Goal: Information Seeking & Learning: Learn about a topic

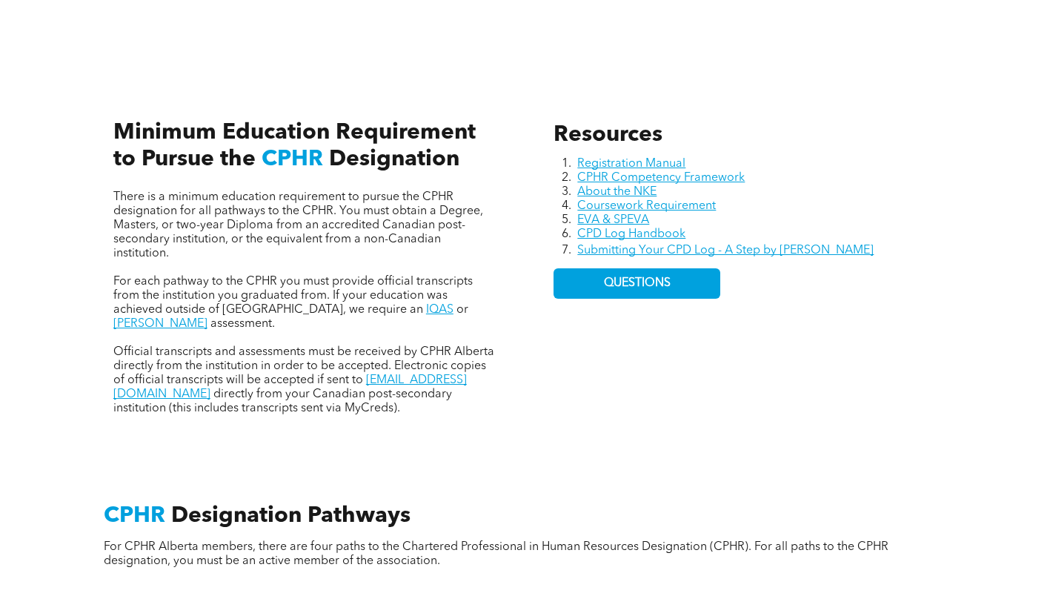
scroll to position [445, 0]
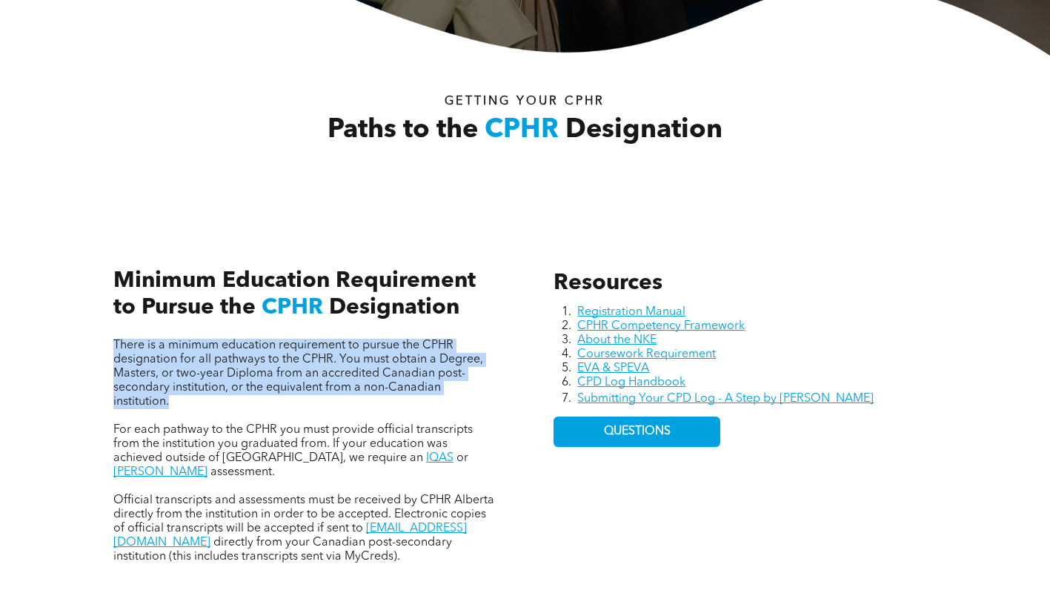
drag, startPoint x: 105, startPoint y: 340, endPoint x: 205, endPoint y: 405, distance: 118.4
click at [205, 405] on div "There is a minimum education requirement to pursue the CPHR designation for all…" at bounding box center [305, 400] width 407 height 351
copy span "There is a minimum education requirement to pursue the CPHR designation for all…"
click at [118, 365] on span "There is a minimum education requirement to pursue the CPHR designation for all…" at bounding box center [298, 373] width 370 height 68
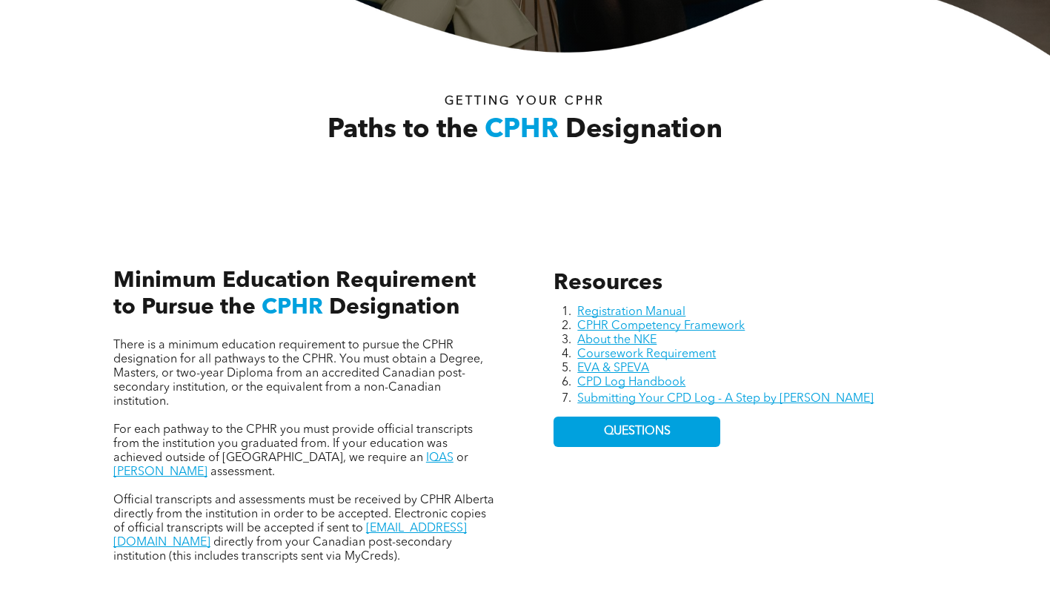
click at [111, 342] on div "There is a minimum education requirement to pursue the CPHR designation for all…" at bounding box center [305, 400] width 407 height 351
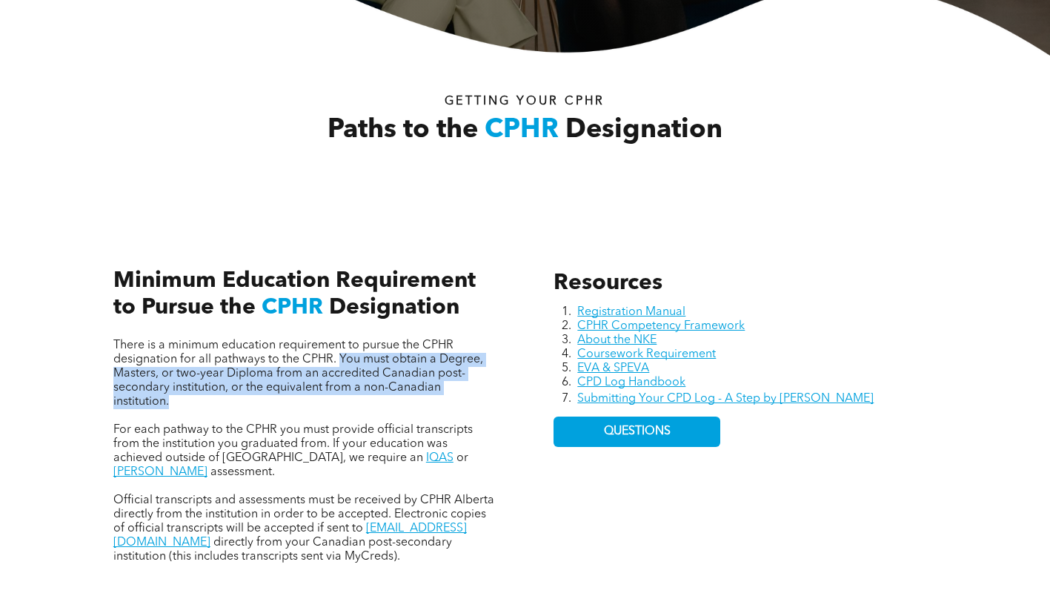
drag, startPoint x: 338, startPoint y: 359, endPoint x: 9, endPoint y: 259, distance: 343.7
click at [351, 404] on p "There is a minimum education requirement to pursue the CPHR designation for all…" at bounding box center [304, 374] width 383 height 70
copy span "You must obtain a Degree, Masters, or two-year Diploma from an accredited Canad…"
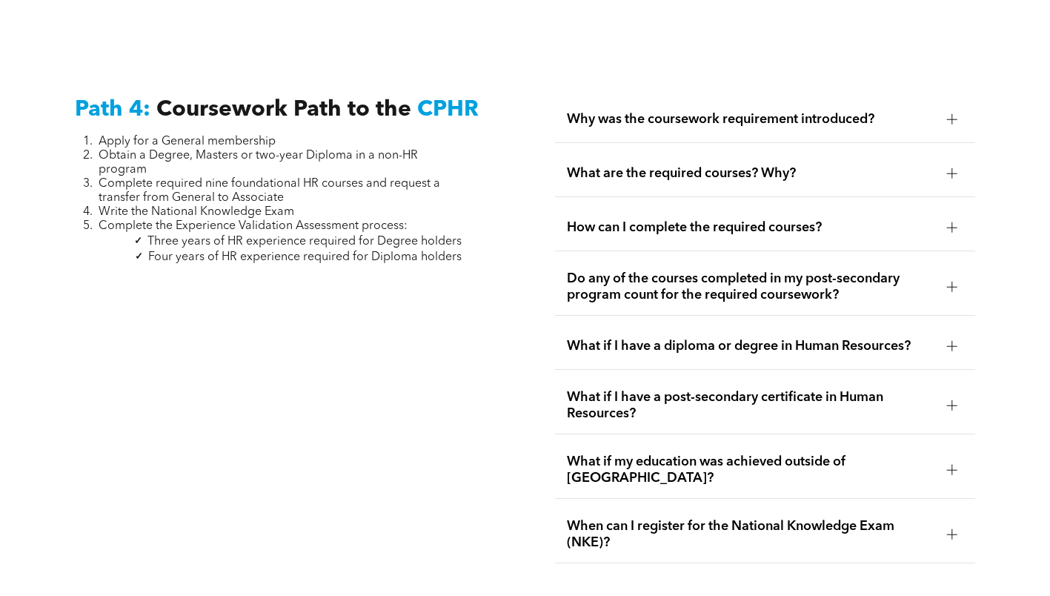
scroll to position [4262, 0]
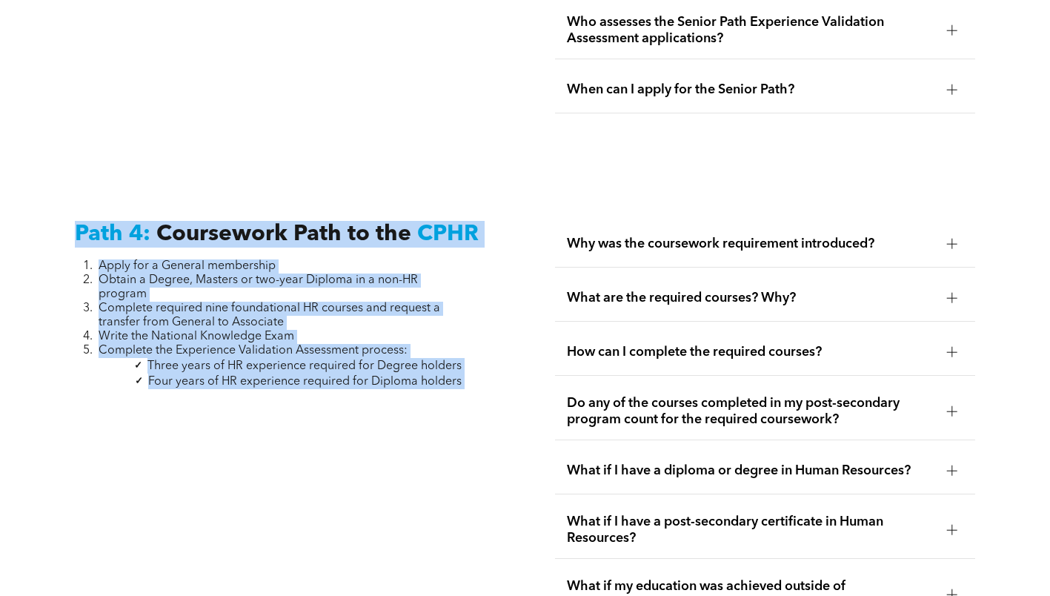
drag, startPoint x: 490, startPoint y: 343, endPoint x: 74, endPoint y: 196, distance: 441.2
click at [74, 209] on div "Path 4: Coursework Path to the CPHR Apply for a General membership Obtain a Deg…" at bounding box center [285, 454] width 444 height 491
copy div "Path 4: Coursework Path to the CPHR Apply for a General membership Obtain a Deg…"
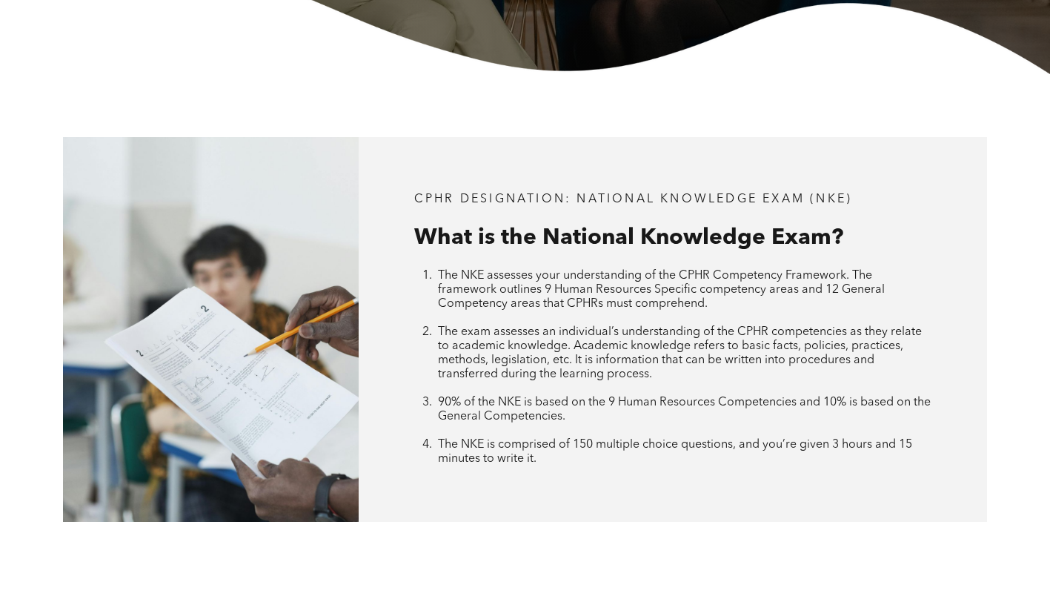
scroll to position [371, 0]
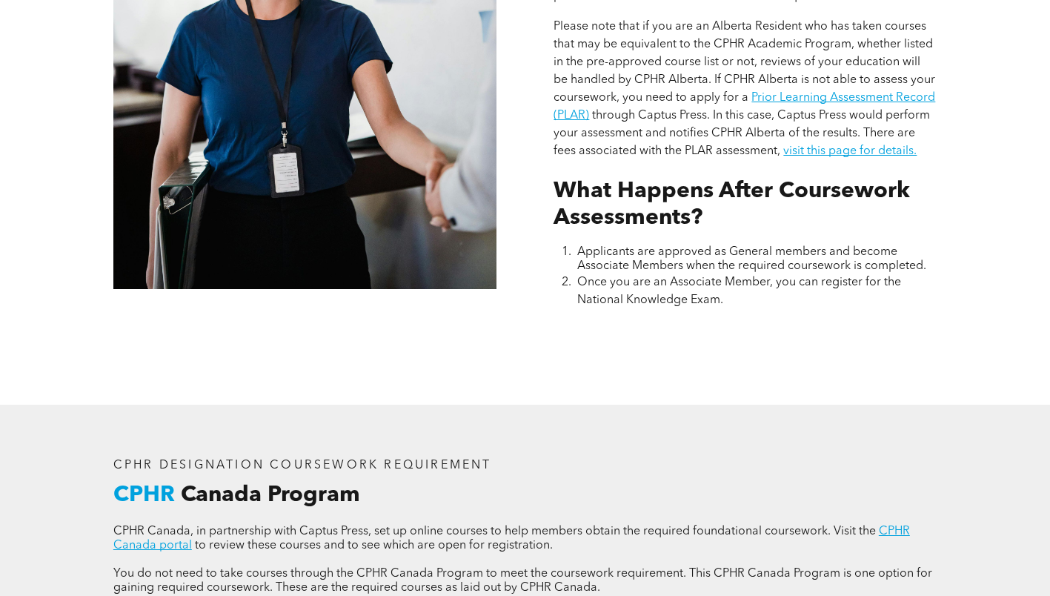
scroll to position [1112, 0]
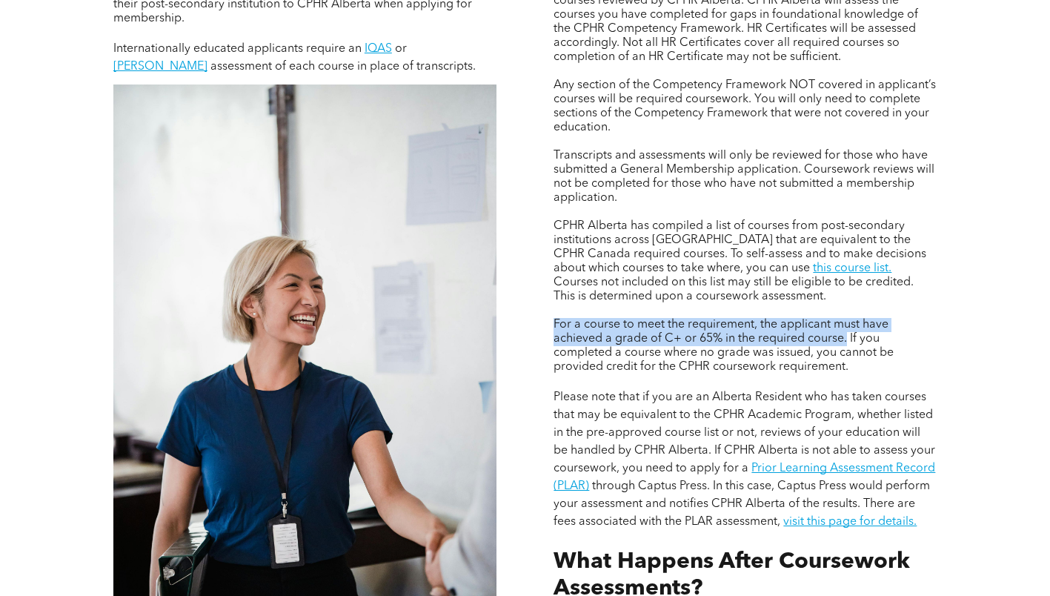
drag, startPoint x: 709, startPoint y: 320, endPoint x: 847, endPoint y: 334, distance: 139.3
click at [847, 334] on span "For a course to meet the requirement, the applicant must have achieved a grade …" at bounding box center [724, 346] width 340 height 54
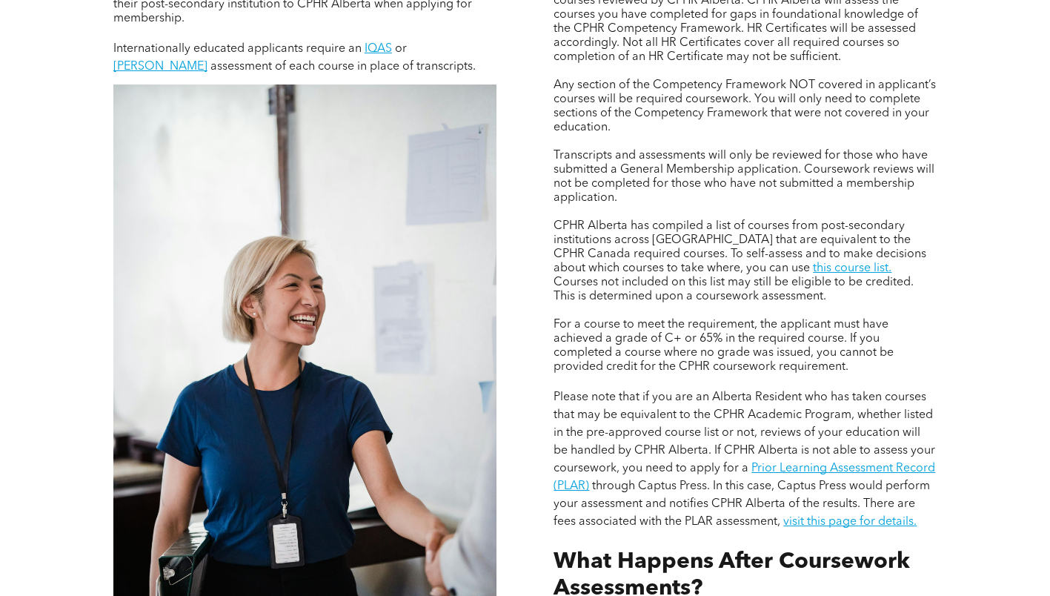
click at [547, 395] on div "Applicants without education in HR (degree or diploma) will have their courses …" at bounding box center [745, 282] width 407 height 815
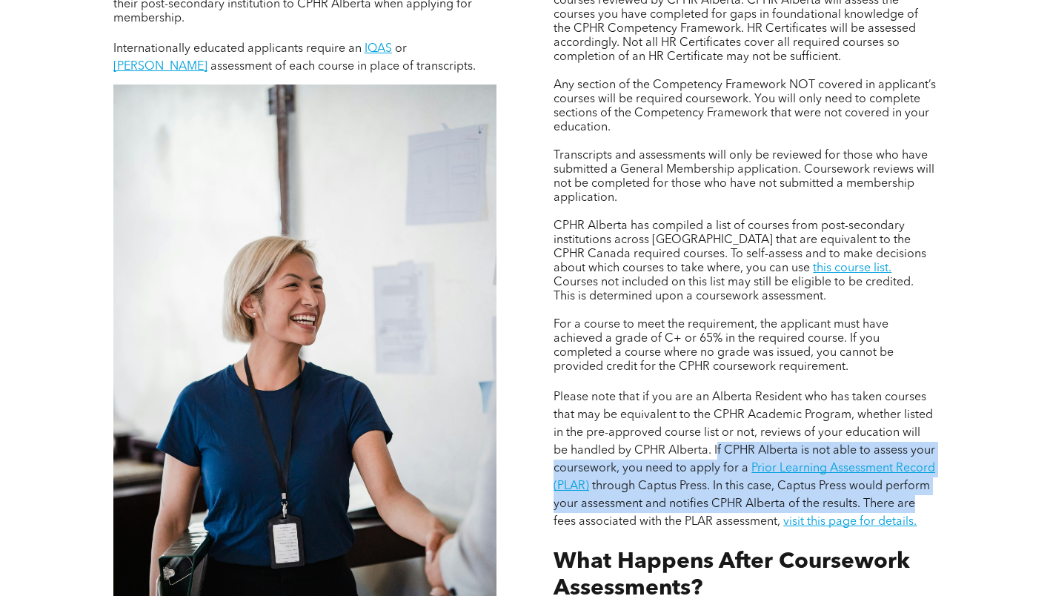
drag, startPoint x: 717, startPoint y: 452, endPoint x: 915, endPoint y: 500, distance: 202.9
click at [915, 500] on p "Please note that if you are an Alberta Resident who has taken courses that may …" at bounding box center [745, 459] width 383 height 142
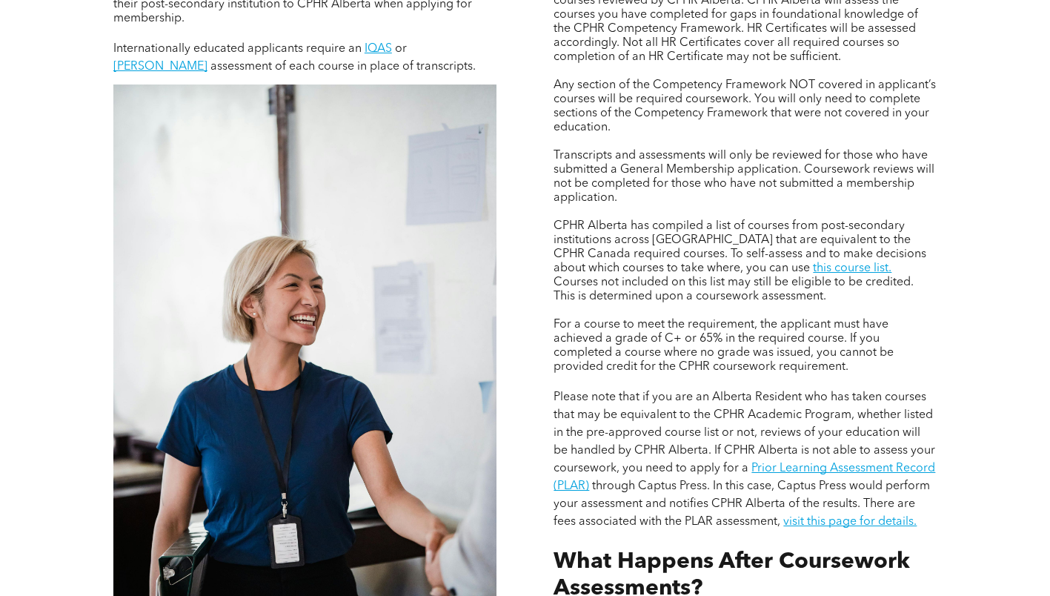
drag, startPoint x: 915, startPoint y: 500, endPoint x: 972, endPoint y: 375, distance: 137.6
click at [972, 375] on div "Assessing Foundational Coursework CPHR DESIGNATION COURSEWORK REQUIREMENT Appli…" at bounding box center [525, 304] width 1050 height 941
click at [799, 449] on span "Please note that if you are an Alberta Resident who has taken courses that may …" at bounding box center [745, 432] width 382 height 83
drag, startPoint x: 712, startPoint y: 448, endPoint x: 737, endPoint y: 454, distance: 25.9
click at [737, 454] on span "Please note that if you are an Alberta Resident who has taken courses that may …" at bounding box center [745, 432] width 382 height 83
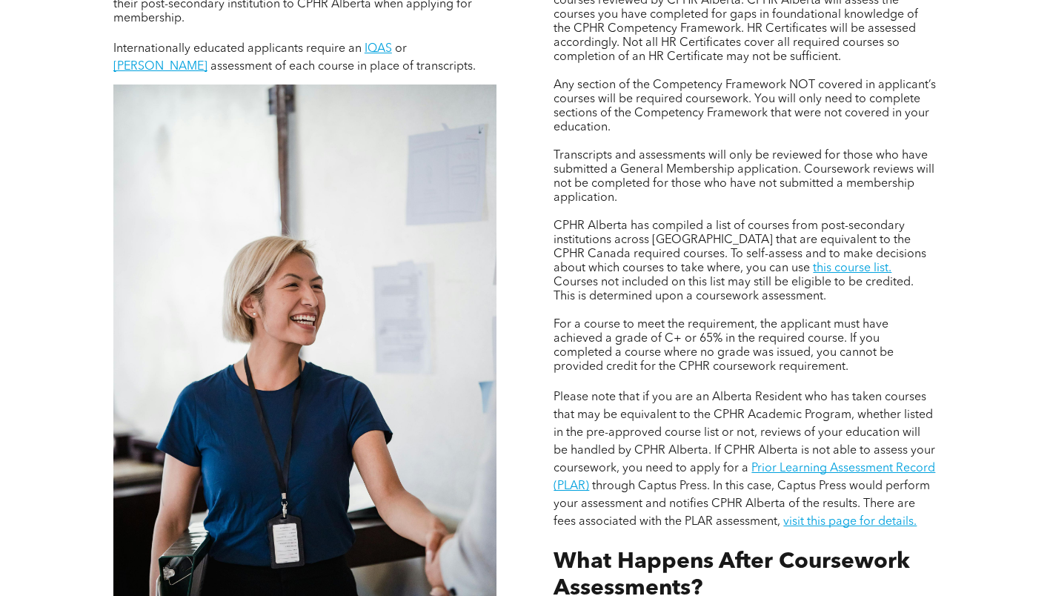
drag, startPoint x: 737, startPoint y: 454, endPoint x: 997, endPoint y: 413, distance: 262.7
click at [997, 413] on div "Assessing Foundational Coursework CPHR DESIGNATION COURSEWORK REQUIREMENT Appli…" at bounding box center [525, 304] width 1050 height 941
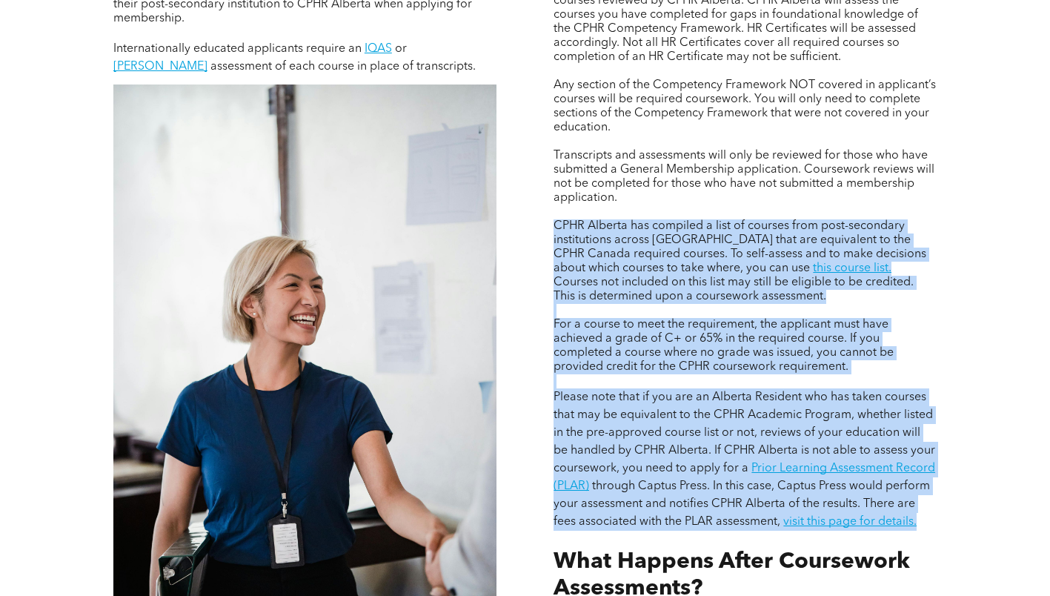
drag, startPoint x: 554, startPoint y: 218, endPoint x: 935, endPoint y: 520, distance: 486.4
click at [935, 520] on div "Applicants without education in HR (degree or diploma) will have their courses …" at bounding box center [745, 255] width 383 height 551
drag, startPoint x: 935, startPoint y: 520, endPoint x: 945, endPoint y: 339, distance: 181.9
click at [945, 339] on div "Applicants without education in HR (degree or diploma) will have their courses …" at bounding box center [745, 282] width 407 height 815
click at [936, 283] on p "CPHR Alberta has compiled a list of courses from post-secondary institutions ac…" at bounding box center [745, 261] width 383 height 84
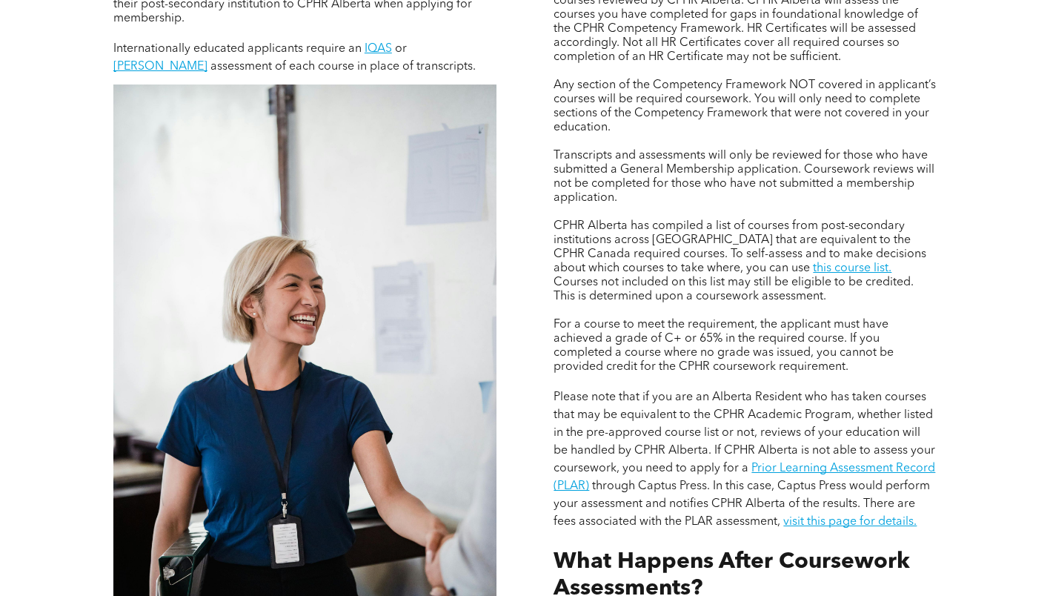
drag, startPoint x: 831, startPoint y: 270, endPoint x: 848, endPoint y: 300, distance: 34.8
click at [848, 300] on p "CPHR Alberta has compiled a list of courses from post-secondary institutions ac…" at bounding box center [745, 261] width 383 height 84
copy span "Courses not included on this list may still be eligible to be credited. This is…"
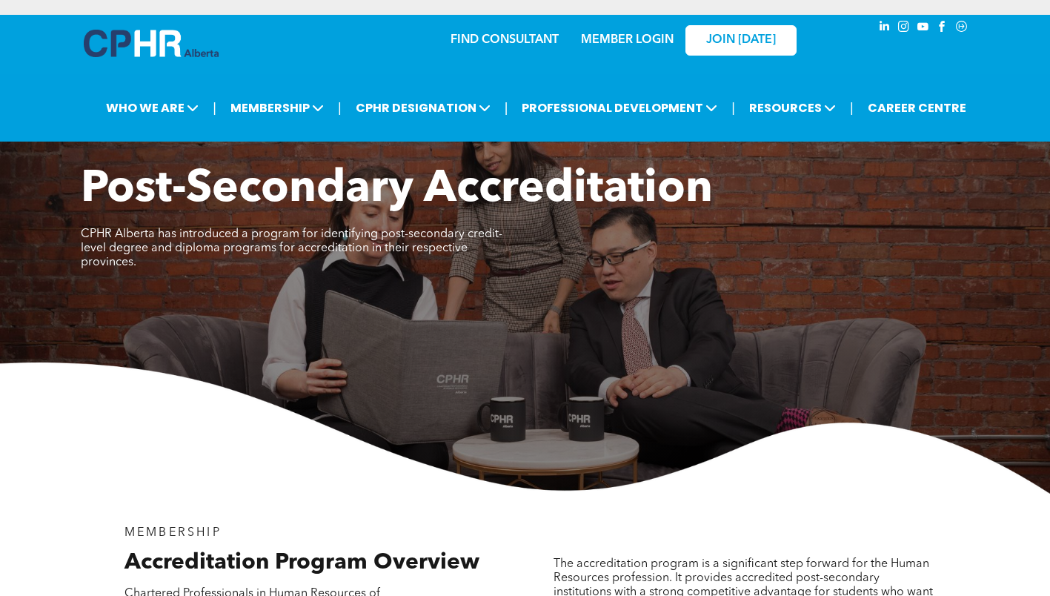
scroll to position [2502, 0]
